Goal: Task Accomplishment & Management: Manage account settings

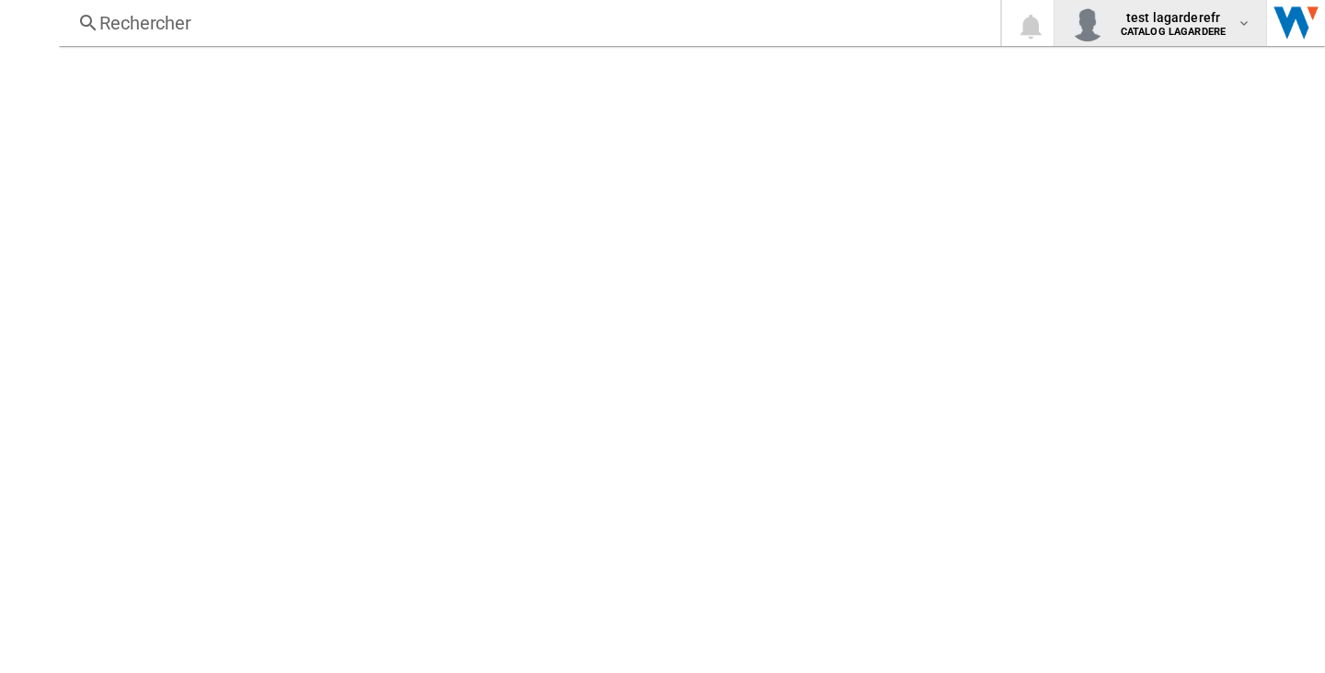
click at [1224, 29] on b "CATALOG LAGARDERE" at bounding box center [1173, 32] width 105 height 12
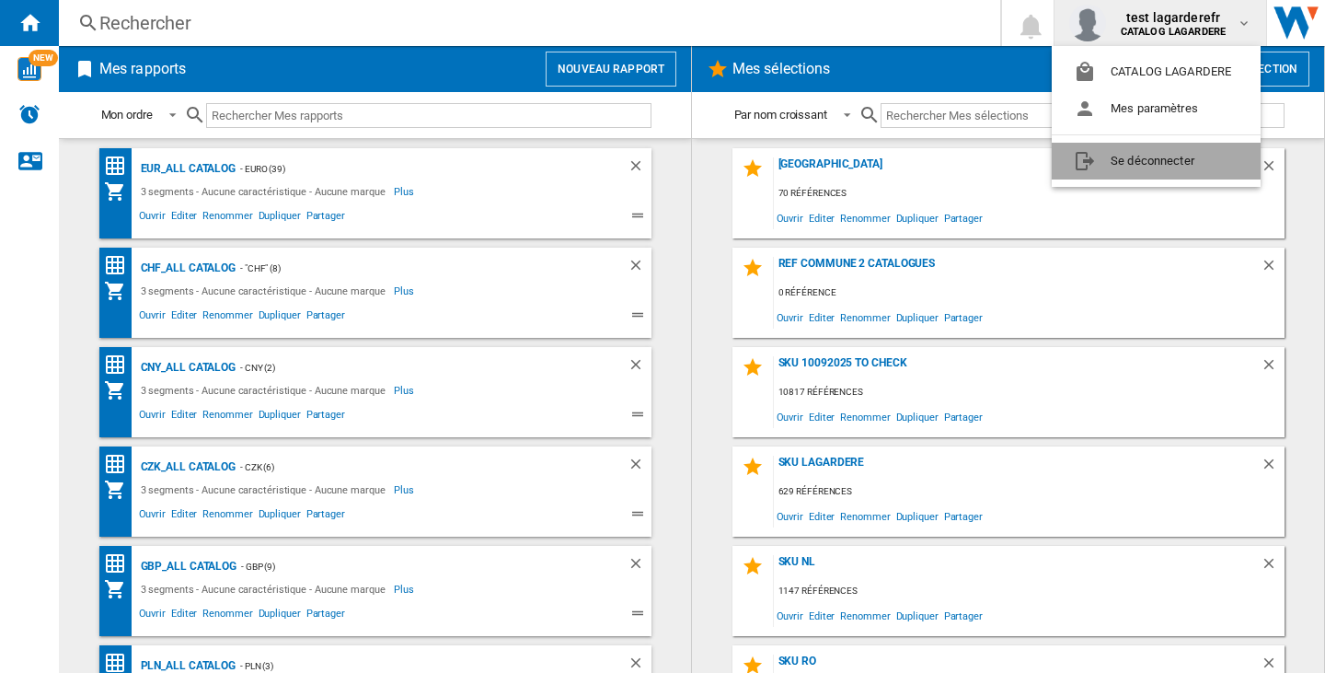
click at [1122, 162] on button "Se déconnecter" at bounding box center [1156, 161] width 209 height 37
